Goal: Information Seeking & Learning: Learn about a topic

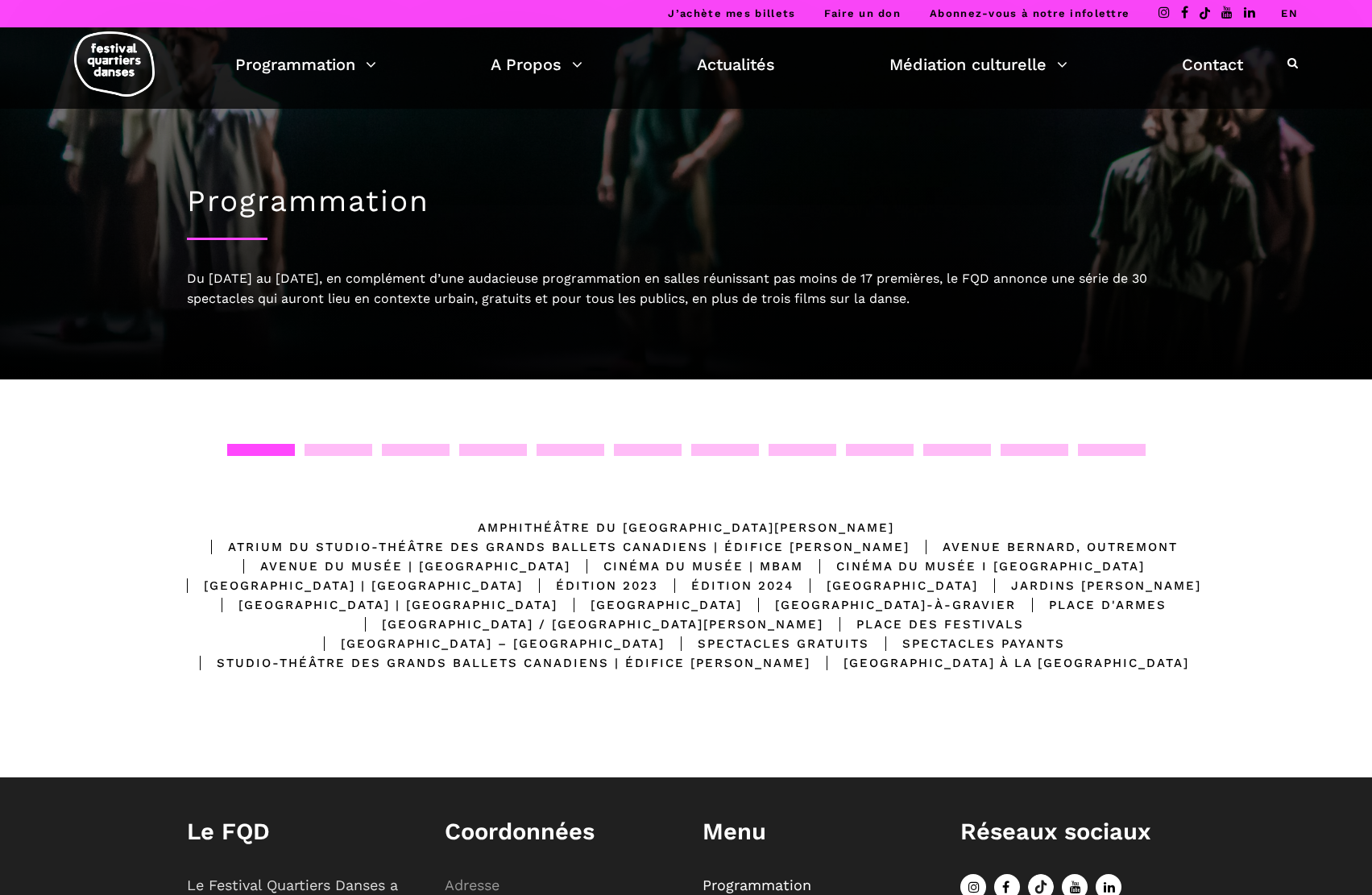
click at [283, 204] on h1 "Programmation" at bounding box center [686, 200] width 999 height 35
click at [309, 69] on link "Programmation" at bounding box center [306, 64] width 141 height 27
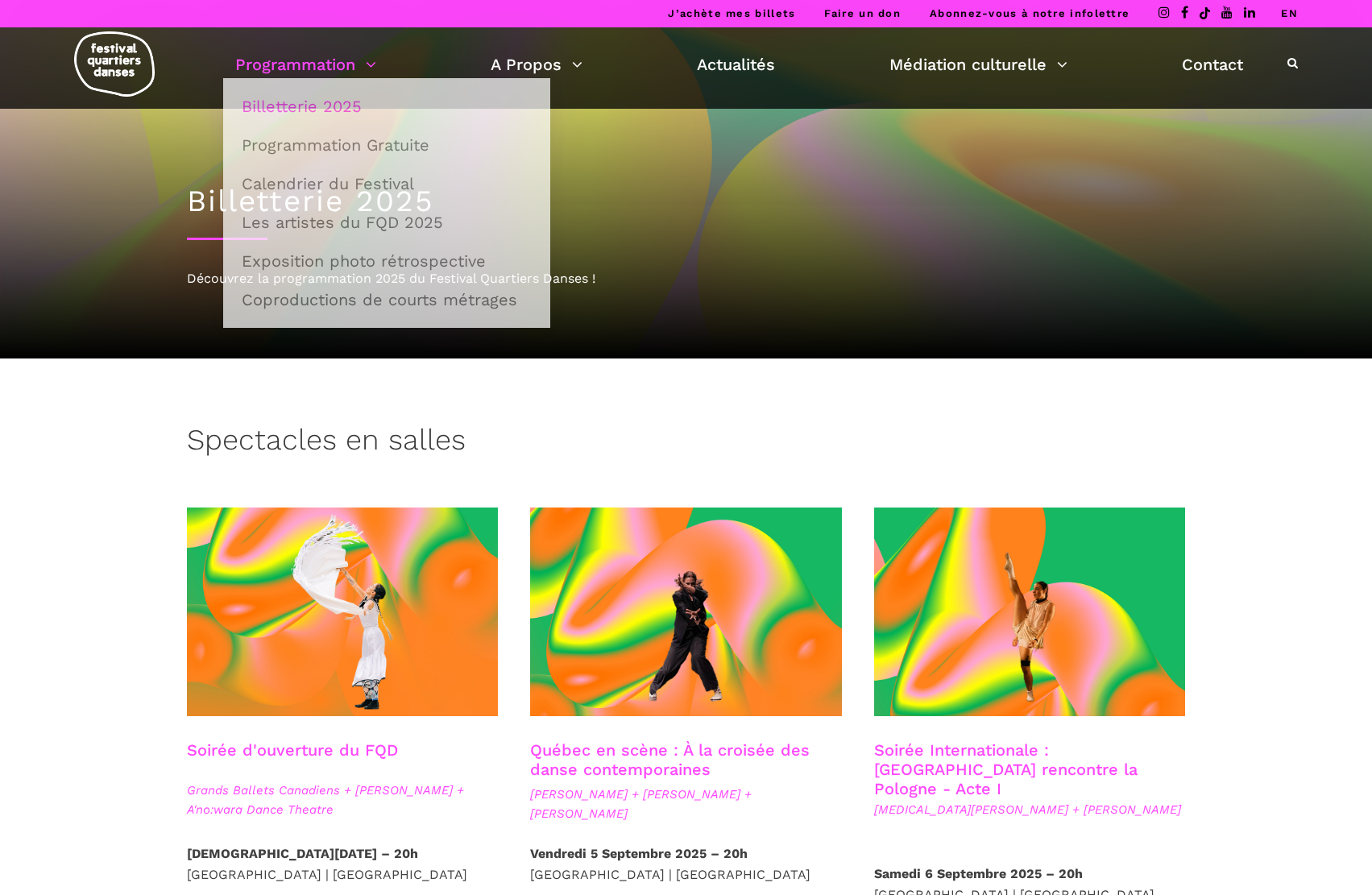
click at [304, 71] on link "Programmation" at bounding box center [306, 64] width 141 height 27
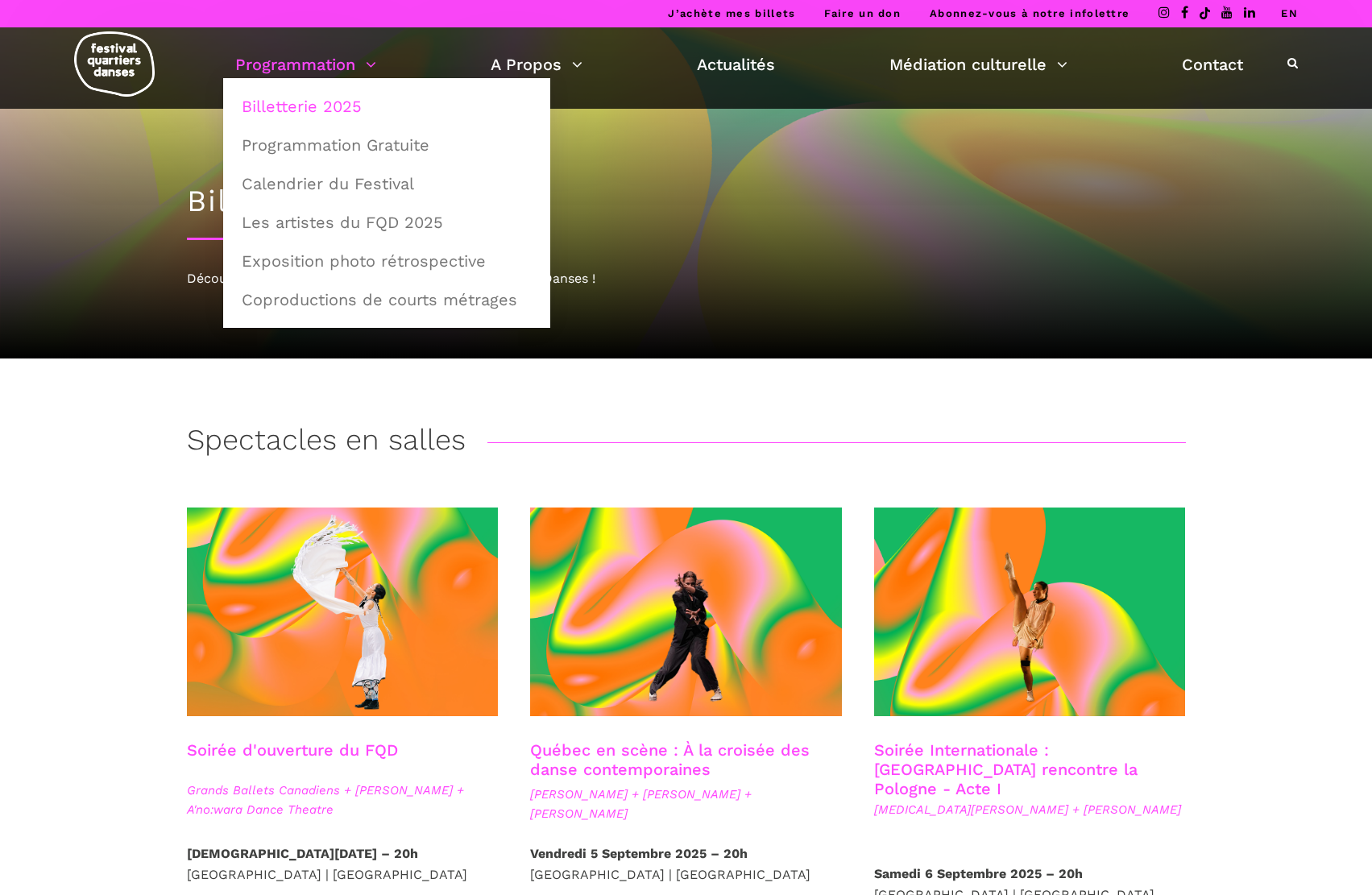
click at [319, 74] on link "Programmation" at bounding box center [306, 64] width 141 height 27
click at [372, 160] on link "Programmation Gratuite" at bounding box center [386, 144] width 310 height 37
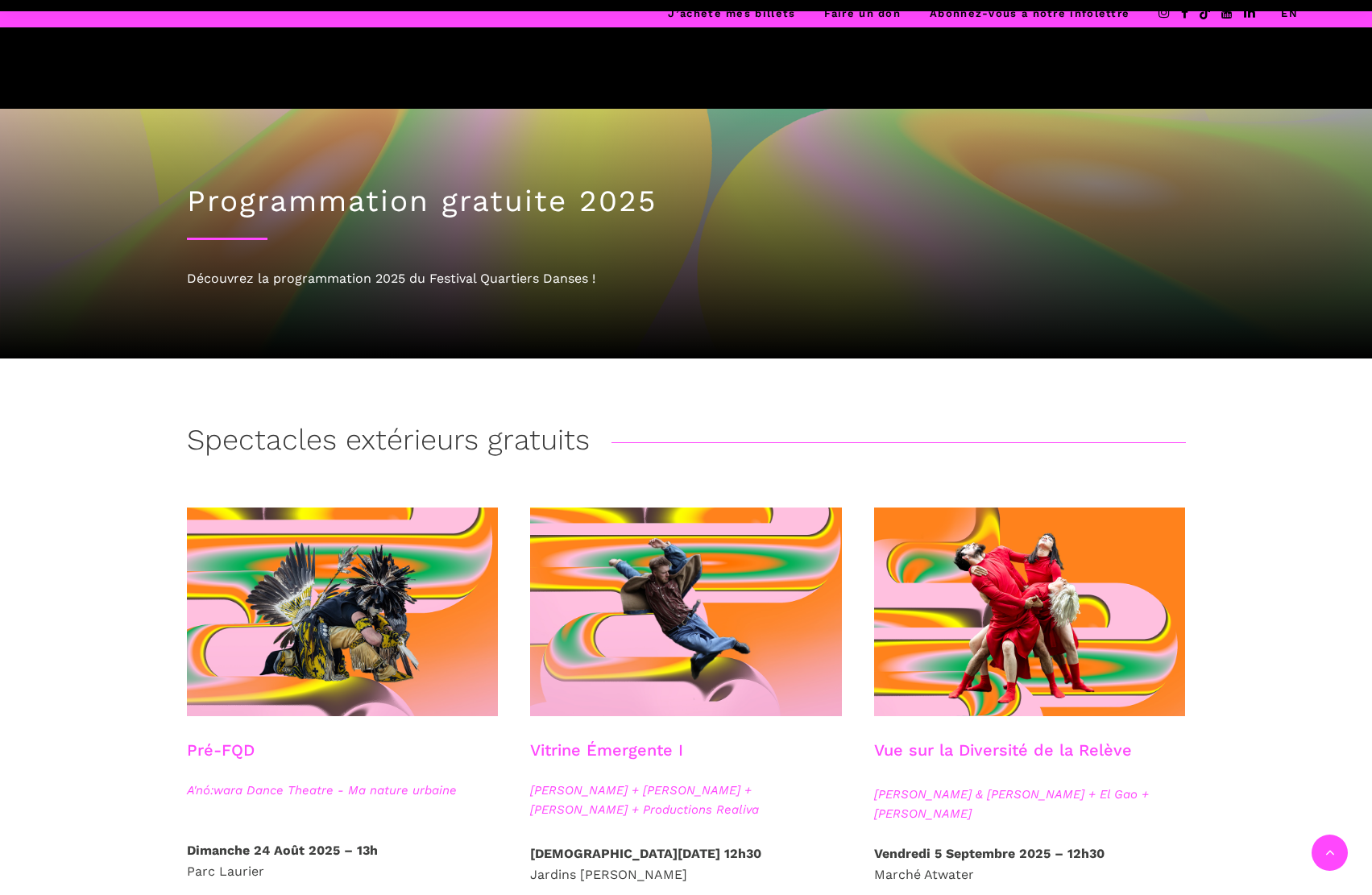
scroll to position [483, 0]
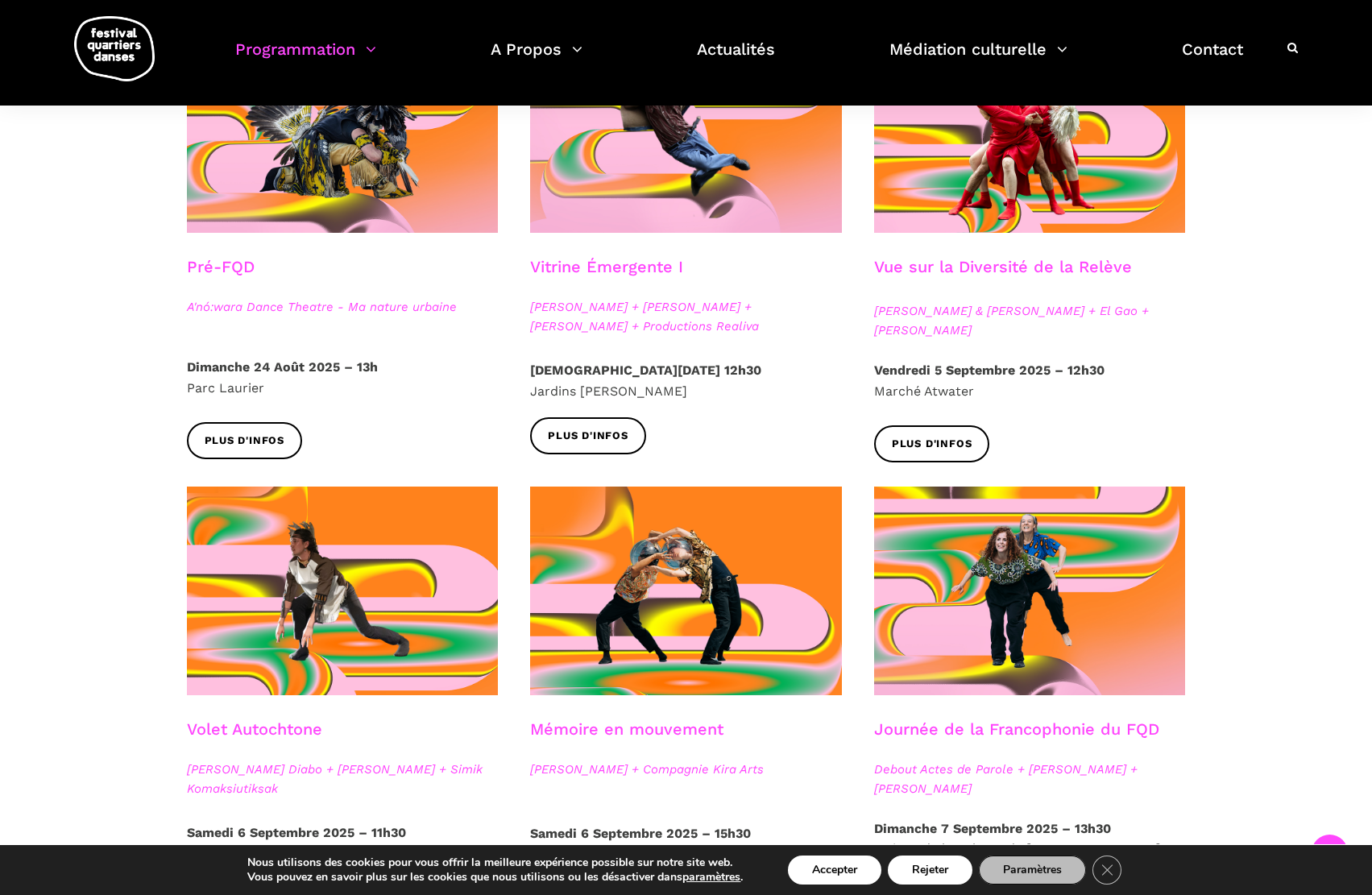
click at [281, 761] on span "[PERSON_NAME] Diabo + [PERSON_NAME] + Simik Komaksiutiksak" at bounding box center [342, 779] width 311 height 39
click at [242, 782] on span "[PERSON_NAME] Diabo + [PERSON_NAME] + Simik Komaksiutiksak" at bounding box center [342, 779] width 311 height 39
click at [250, 729] on link "Volet Autochtone" at bounding box center [255, 728] width 135 height 19
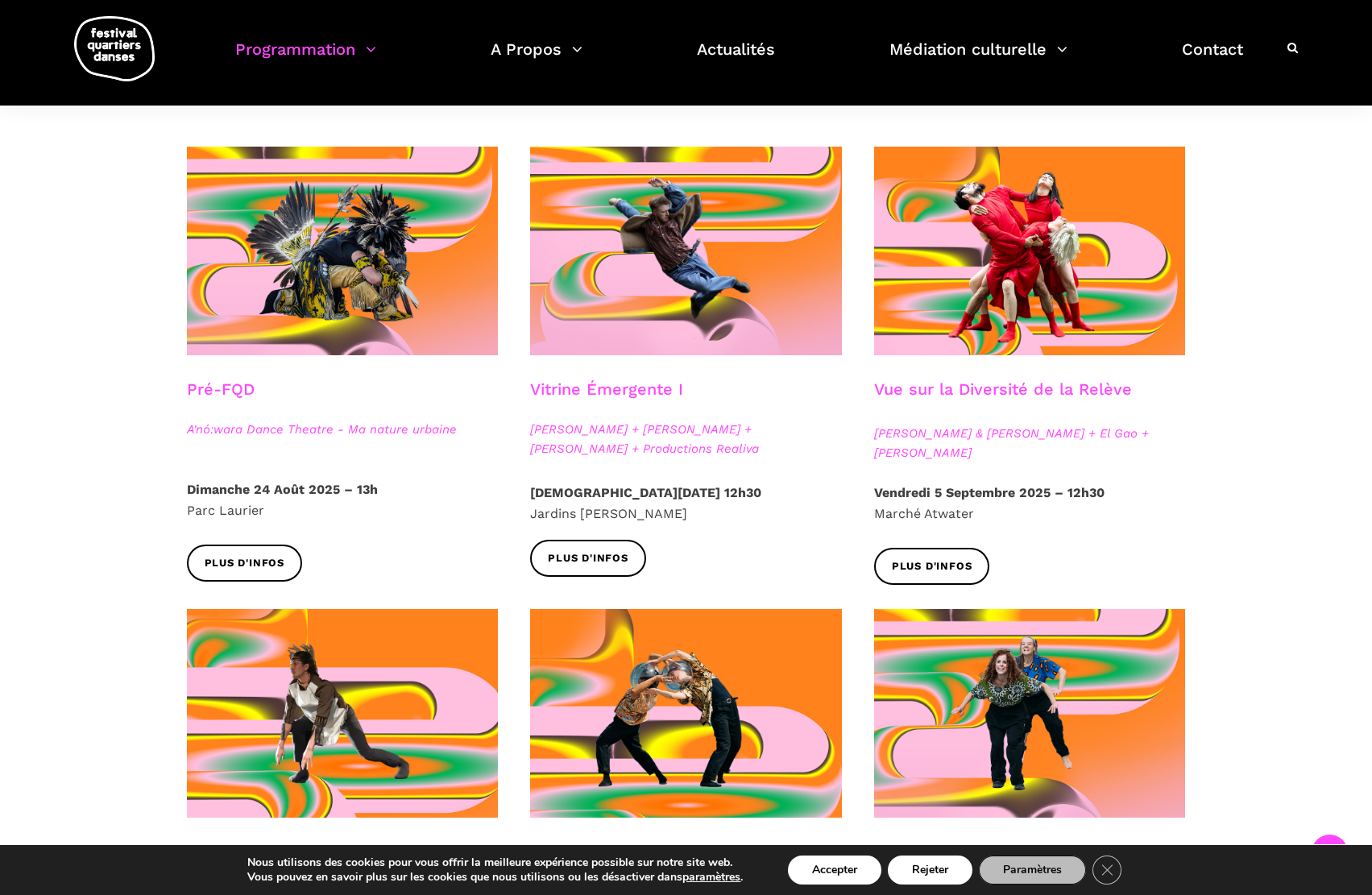
scroll to position [242, 0]
